Goal: Task Accomplishment & Management: Use online tool/utility

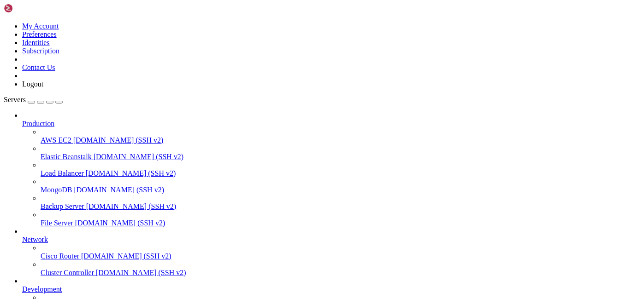
scroll to position [97, 0]
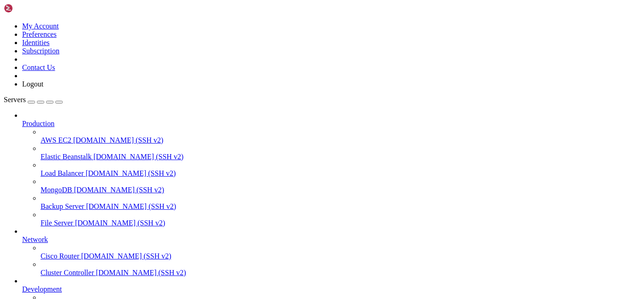
drag, startPoint x: 233, startPoint y: 566, endPoint x: 231, endPoint y: 560, distance: 6.1
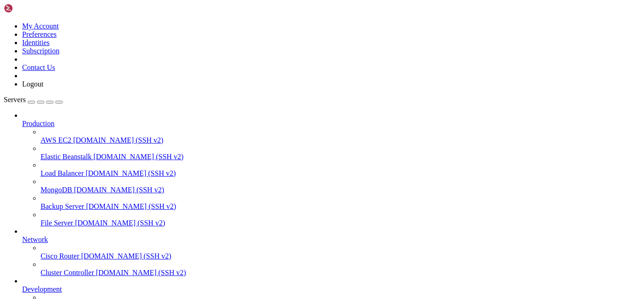
type input "/root/SSH-SFTP"
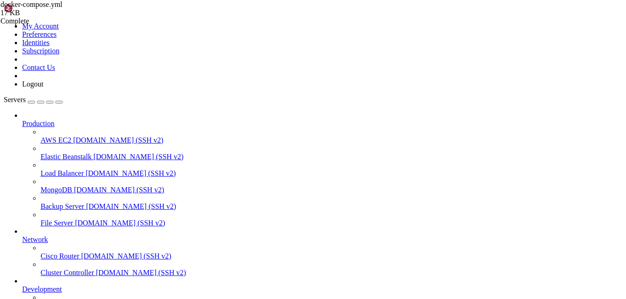
type textarea "guacnetwork: driver: bridge"
paste textarea "driver: bridge"
type textarea "driver: bridge"
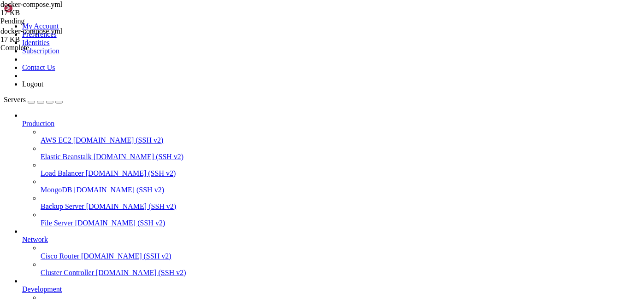
type textarea "driver: bridge"
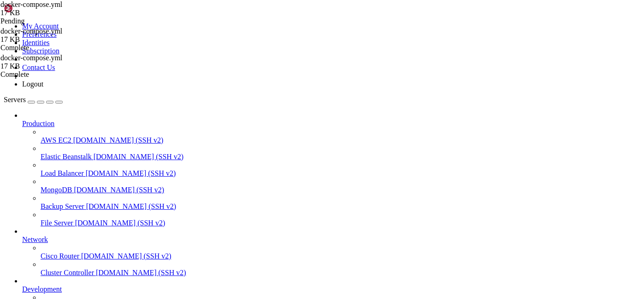
scroll to position [1702, 0]
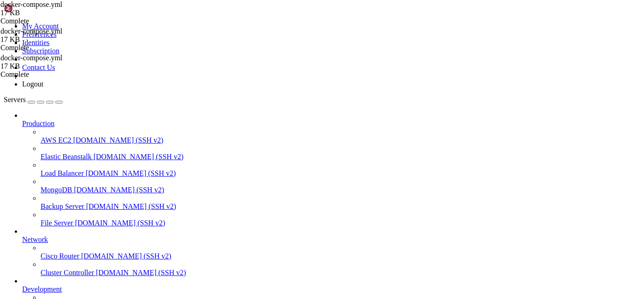
paste textarea
type textarea "driver: bridge"
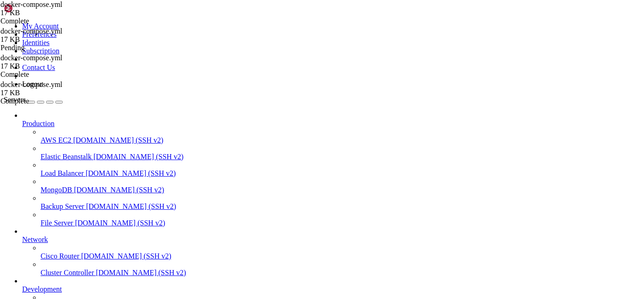
type textarea "driver: bridge"
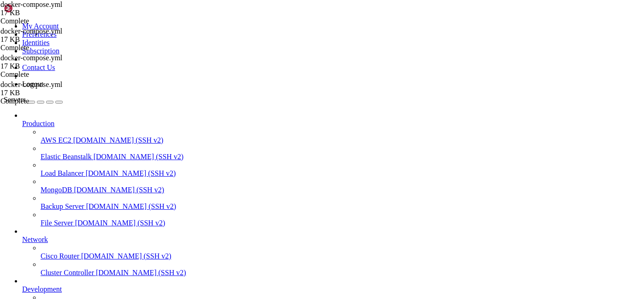
scroll to position [78, 0]
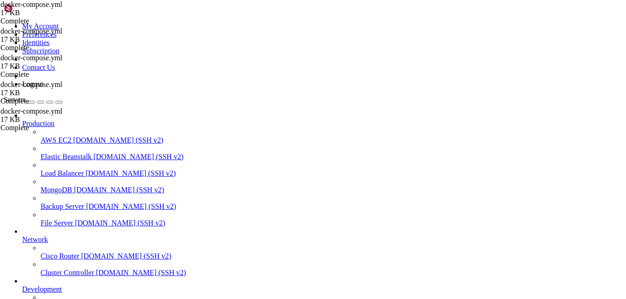
type textarea "guacnetwork: driver: bridge"
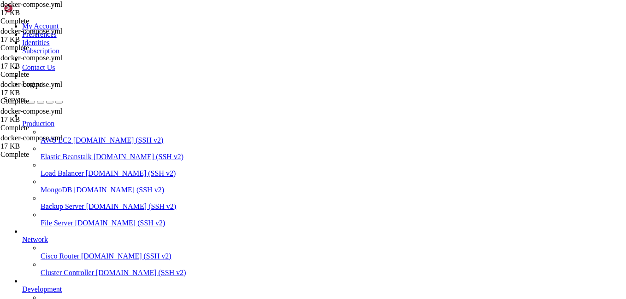
type textarea "sftp_home:"
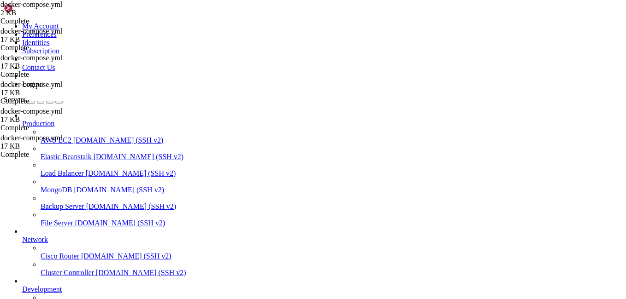
scroll to position [282, 0]
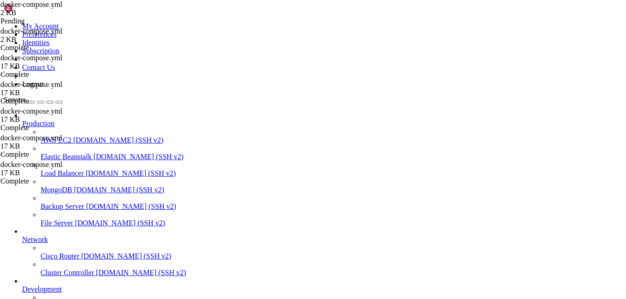
type textarea "sftp_home:"
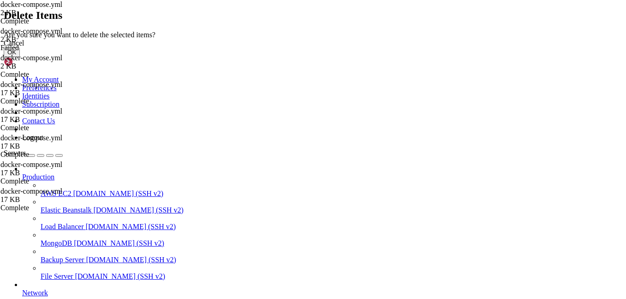
click at [20, 57] on button "OK" at bounding box center [12, 52] width 16 height 10
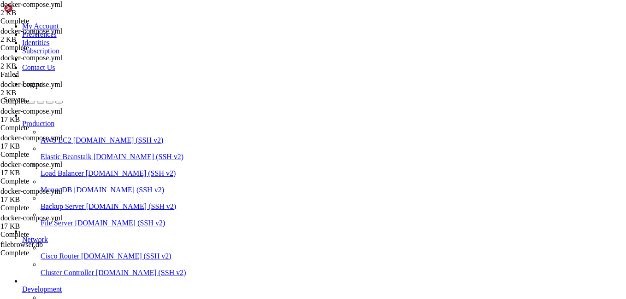
type textarea "fb_config:"
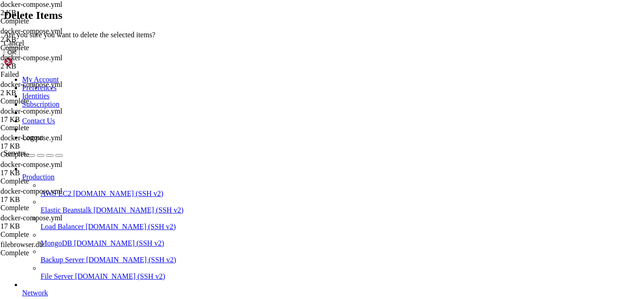
click at [20, 57] on button "OK" at bounding box center [12, 52] width 16 height 10
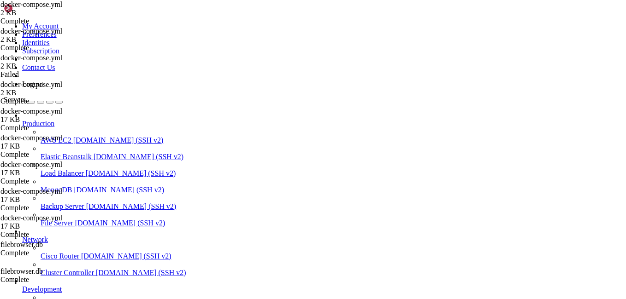
type textarea "fb_config:"
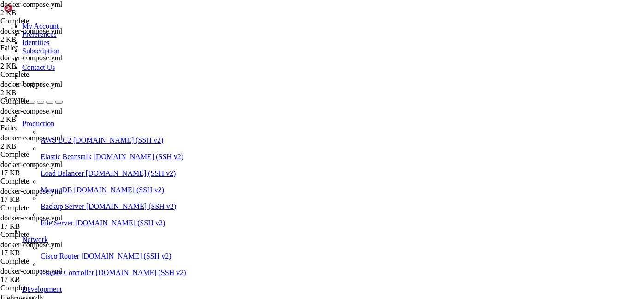
scroll to position [280, 0]
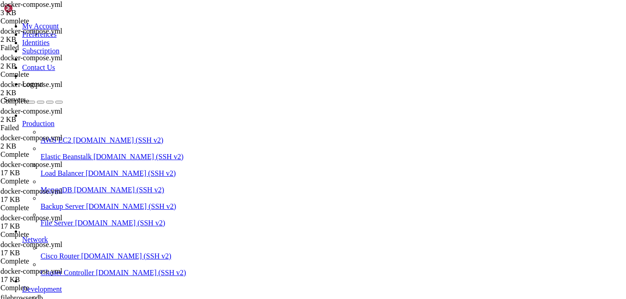
drag, startPoint x: 94, startPoint y: 780, endPoint x: 16, endPoint y: 768, distance: 78.3
drag, startPoint x: 8, startPoint y: 768, endPoint x: 99, endPoint y: 779, distance: 91.9
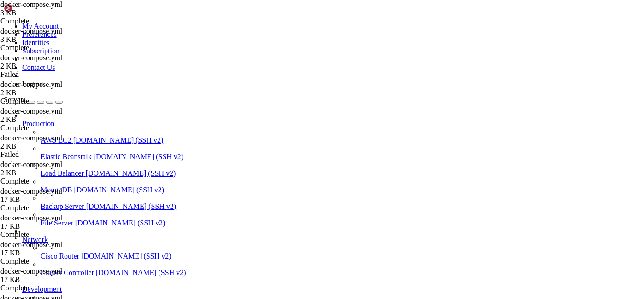
paste textarea
type textarea "fb_config:"
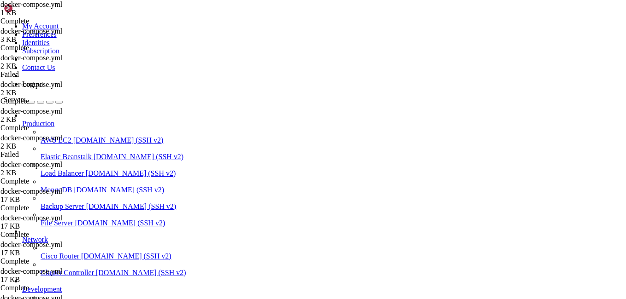
scroll to position [595, 0]
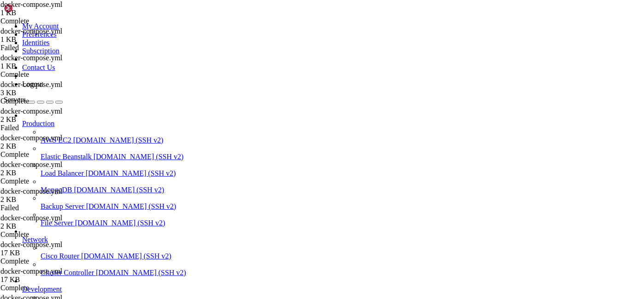
type textarea "fb_config:"
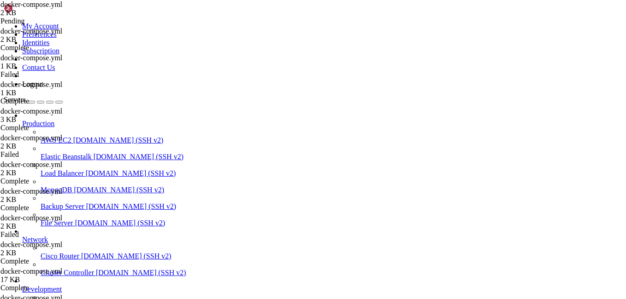
type textarea "retries: 3"
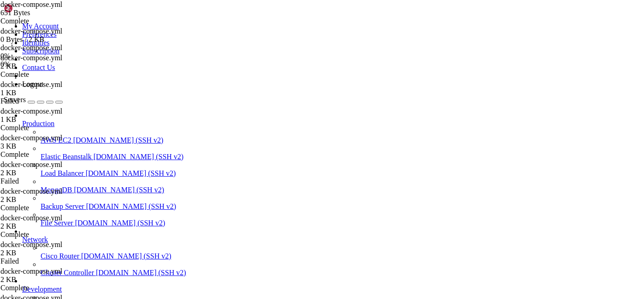
drag, startPoint x: 226, startPoint y: 211, endPoint x: 90, endPoint y: 31, distance: 226.0
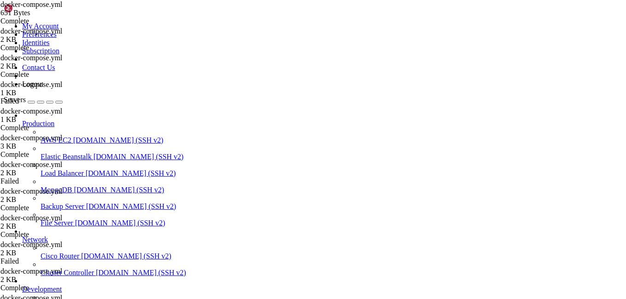
paste textarea "retries: 3"
type textarea "retries: 3"
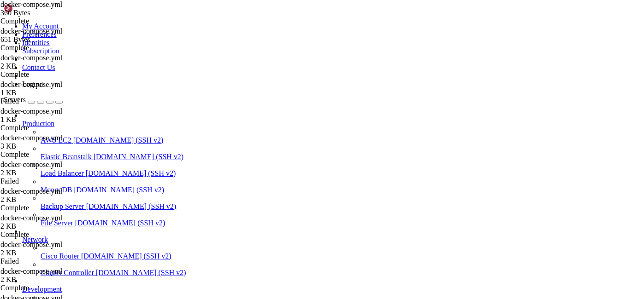
scroll to position [4, 0]
drag, startPoint x: 256, startPoint y: 714, endPoint x: 264, endPoint y: 715, distance: 8.0
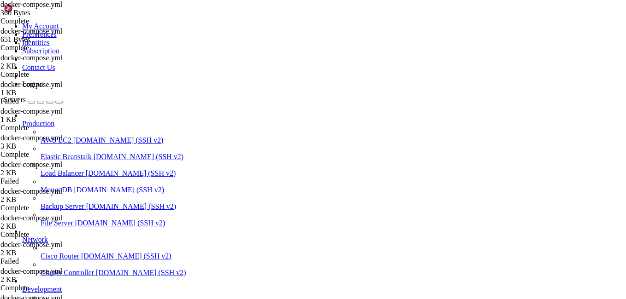
type textarea "retries: 3"
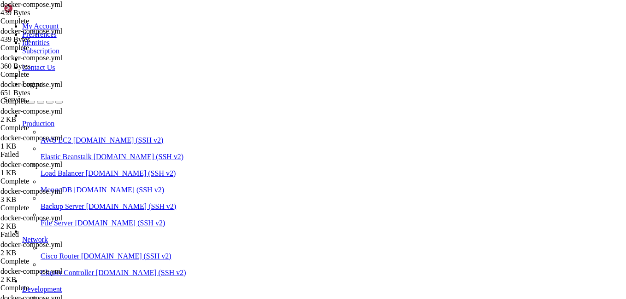
drag, startPoint x: 208, startPoint y: 174, endPoint x: 113, endPoint y: 44, distance: 161.1
type textarea "restart: unless-stopped"
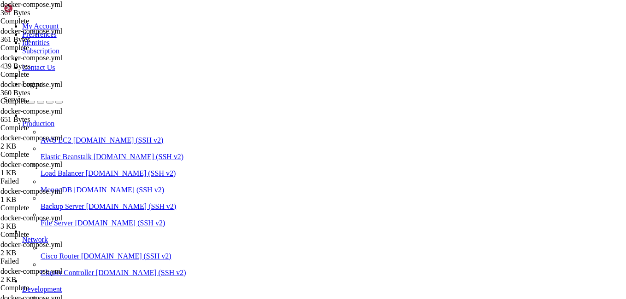
type textarea "device: "/tmp/sftp-mount""
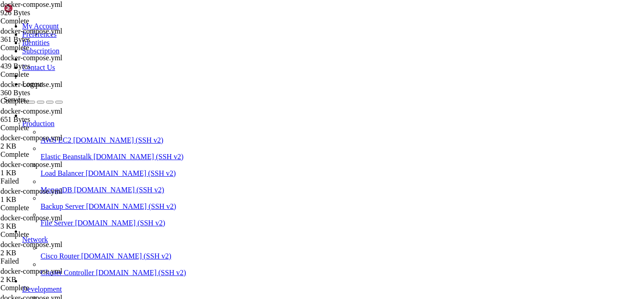
scroll to position [1057, 0]
drag, startPoint x: 102, startPoint y: 783, endPoint x: 7, endPoint y: 604, distance: 202.2
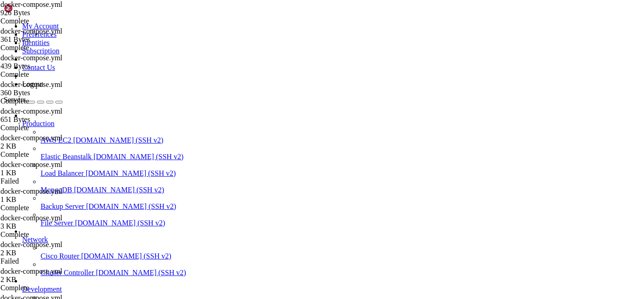
type textarea "filebrowser_config:"
